Goal: Navigation & Orientation: Find specific page/section

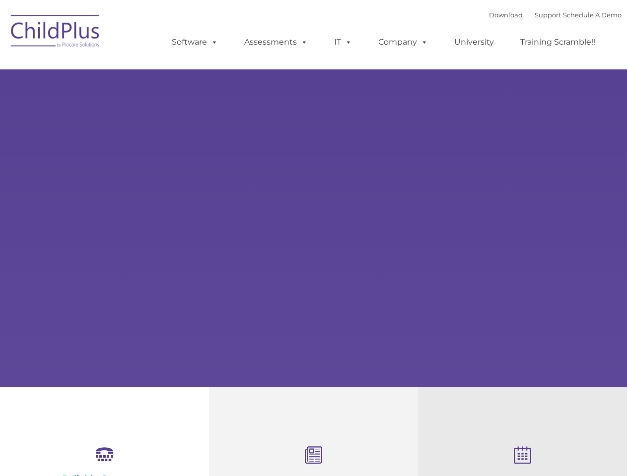
type input ""
select select "MEDIUM"
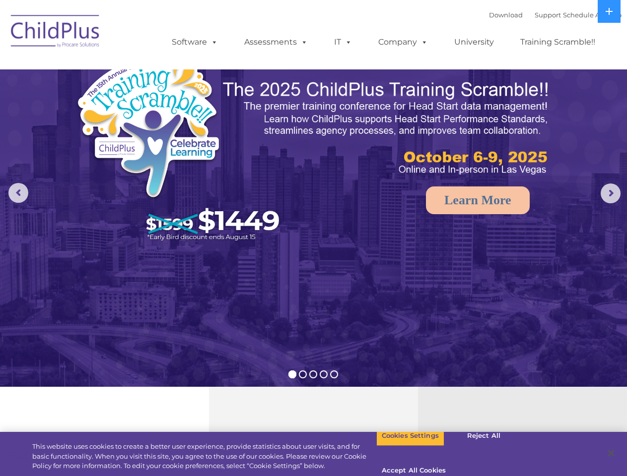
click at [313, 238] on img at bounding box center [313, 197] width 627 height 394
click at [212, 42] on span at bounding box center [212, 41] width 11 height 9
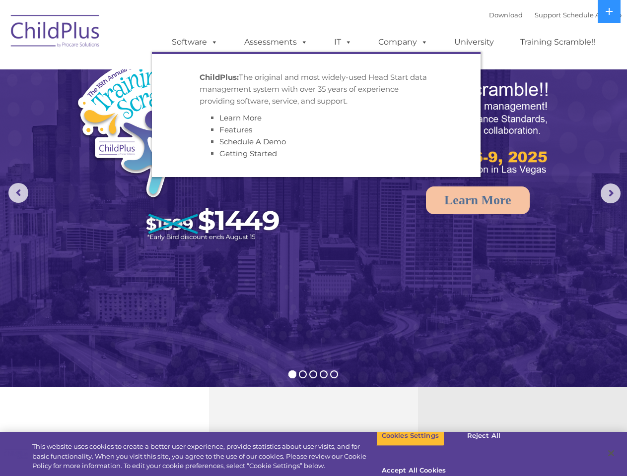
click at [302, 42] on span at bounding box center [302, 41] width 11 height 9
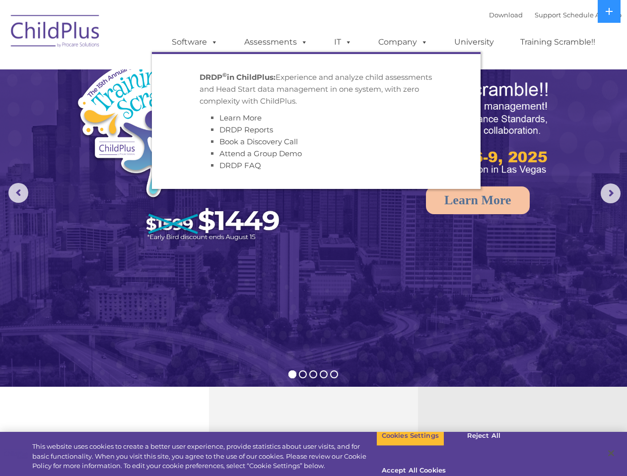
click at [343, 42] on span at bounding box center [346, 41] width 11 height 9
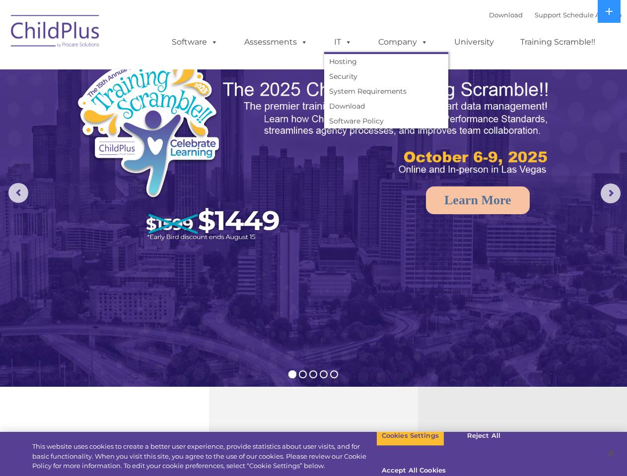
click at [346, 42] on span at bounding box center [346, 41] width 11 height 9
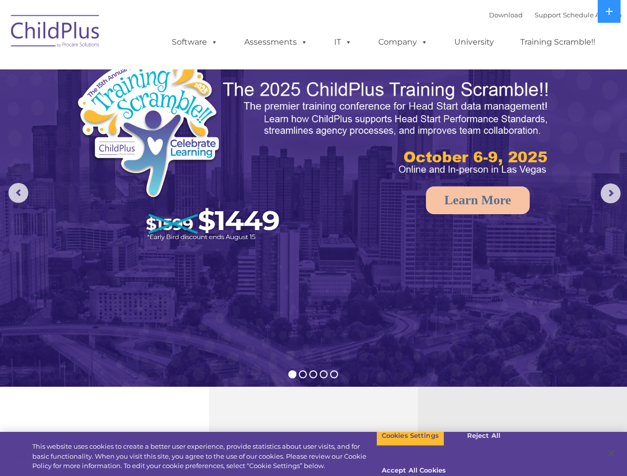
click at [402, 42] on link "Company" at bounding box center [402, 42] width 69 height 20
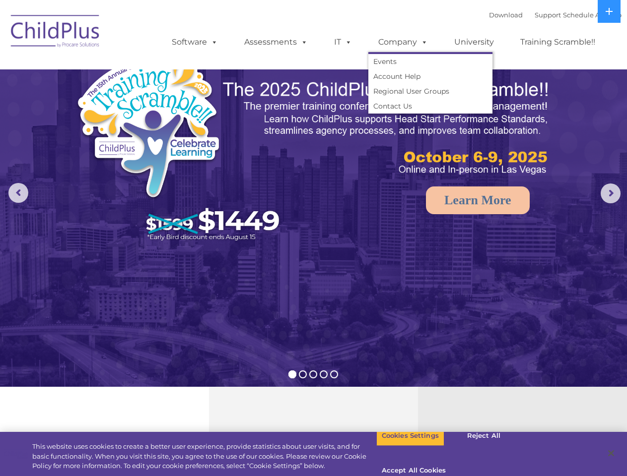
click at [422, 42] on span at bounding box center [422, 41] width 11 height 9
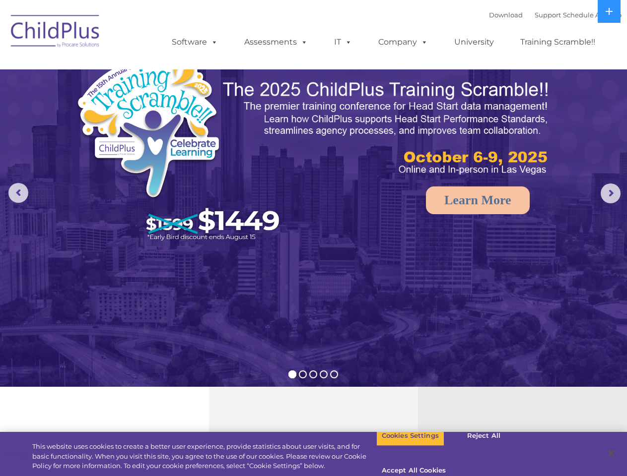
click at [313, 194] on img at bounding box center [313, 197] width 627 height 394
click at [18, 193] on rs-arrow at bounding box center [18, 193] width 20 height 20
